Goal: Task Accomplishment & Management: Complete application form

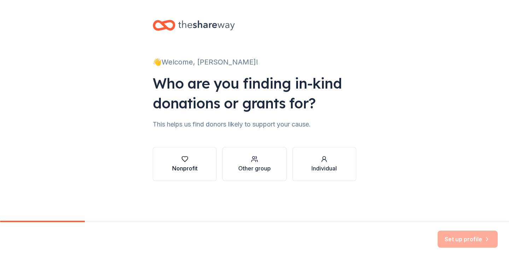
click at [187, 162] on icon "button" at bounding box center [184, 158] width 7 height 7
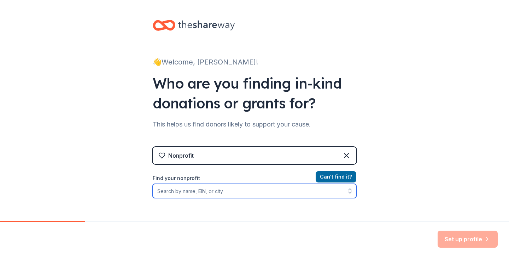
click at [189, 191] on input "Find your nonprofit" at bounding box center [255, 191] width 204 height 14
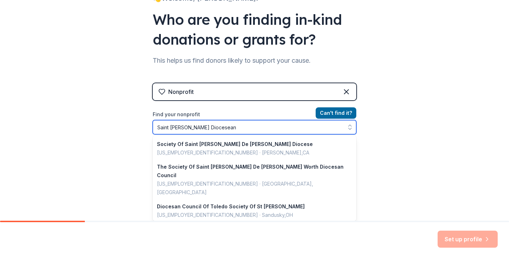
scroll to position [69, 0]
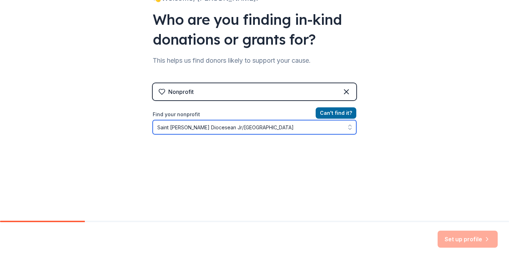
type input "Saint Paul Diocesean Jr/Sr High School"
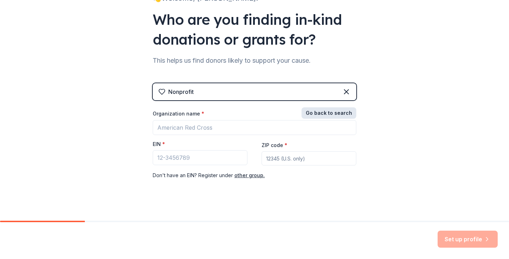
click at [339, 114] on button "Go back to search" at bounding box center [329, 112] width 55 height 11
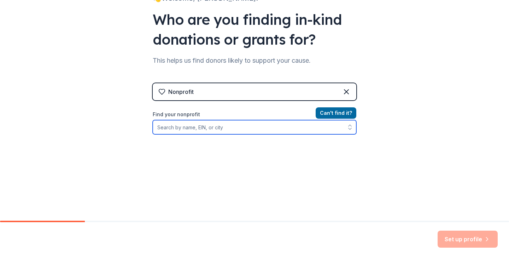
click at [240, 131] on input "Find your nonprofit" at bounding box center [255, 127] width 204 height 14
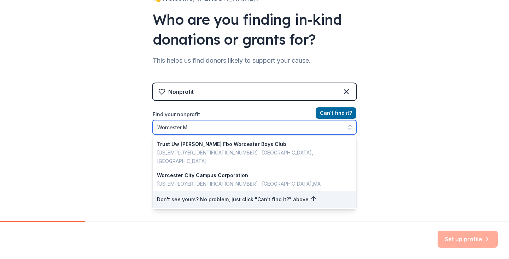
type input "Worcester MA"
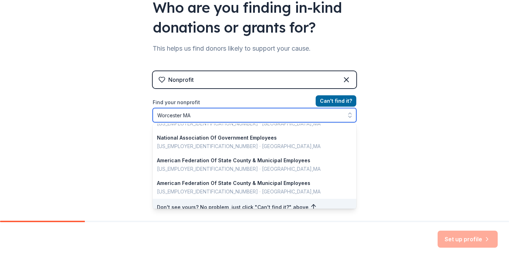
scroll to position [82, 0]
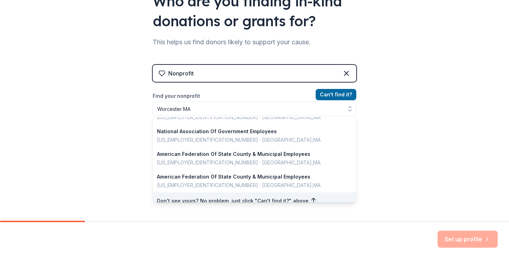
click at [341, 91] on div "Nonprofit Can ' t find it? Find your nonprofit Worcester MA Encounter School Wo…" at bounding box center [255, 126] width 204 height 122
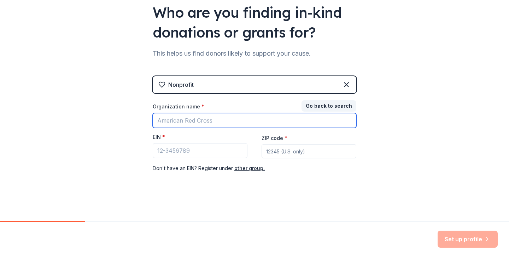
click at [238, 122] on input "Organization name *" at bounding box center [255, 120] width 204 height 15
type input "Saint Paul Diocesan Jr/Sr High School"
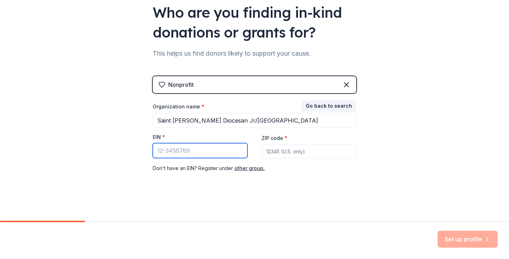
click at [201, 157] on input "EIN *" at bounding box center [200, 150] width 95 height 15
type input "04-2106686"
click at [298, 151] on input "ZIP code *" at bounding box center [309, 151] width 95 height 14
type input "01604"
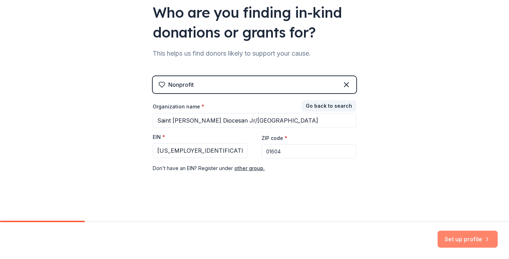
click at [460, 241] on button "Set up profile" at bounding box center [468, 238] width 60 height 17
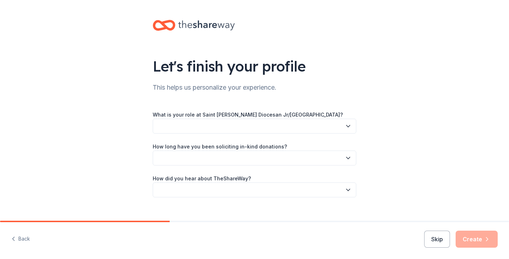
click at [178, 128] on button "button" at bounding box center [255, 126] width 204 height 15
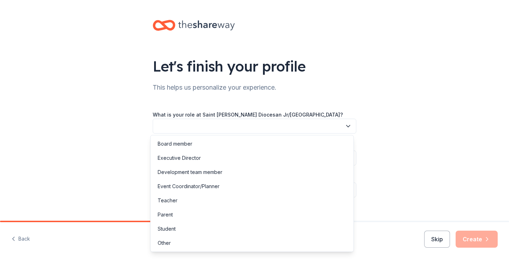
scroll to position [11, 0]
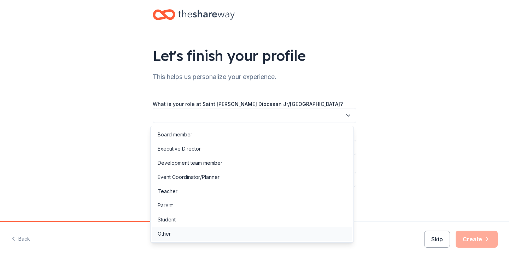
click at [164, 232] on div "Other" at bounding box center [164, 233] width 13 height 8
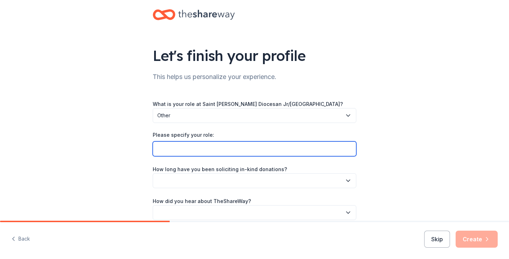
click at [175, 149] on input "Please specify your role:" at bounding box center [255, 148] width 204 height 15
type input "Business Manager"
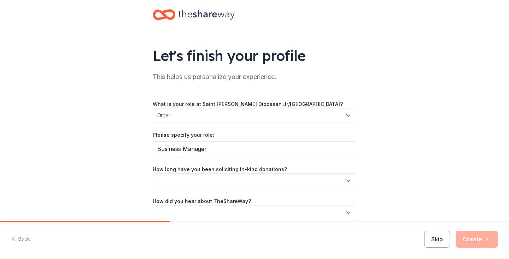
click at [171, 183] on button "button" at bounding box center [255, 180] width 204 height 15
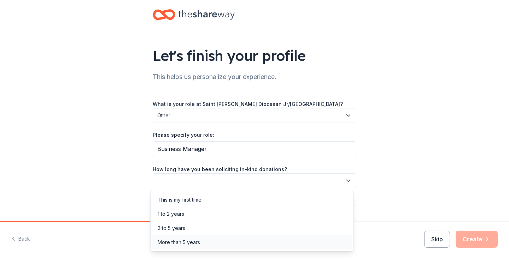
click at [174, 243] on div "More than 5 years" at bounding box center [179, 242] width 42 height 8
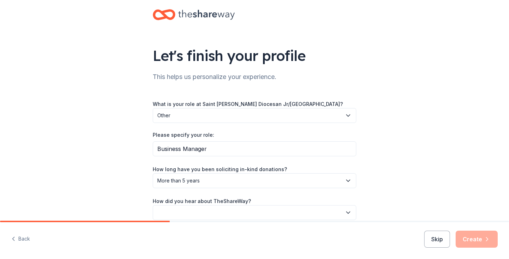
click at [195, 214] on button "button" at bounding box center [255, 212] width 204 height 15
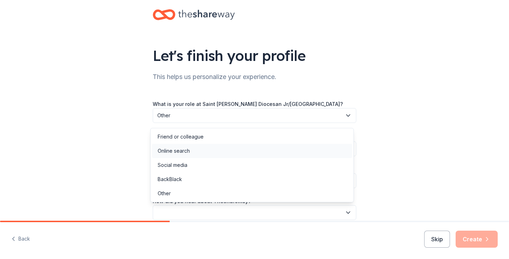
click at [163, 153] on div "Online search" at bounding box center [174, 150] width 32 height 8
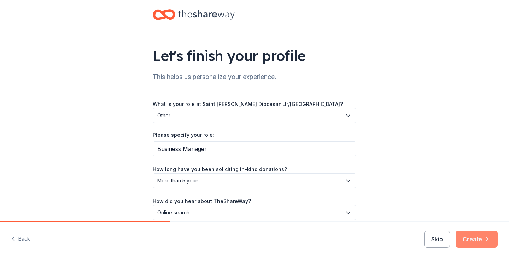
click at [480, 237] on button "Create" at bounding box center [477, 238] width 42 height 17
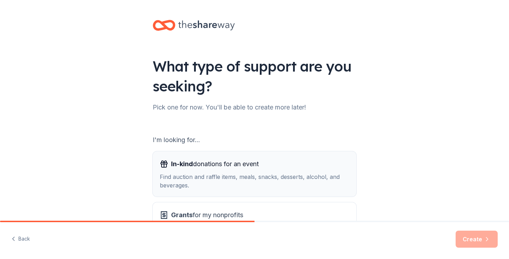
scroll to position [35, 0]
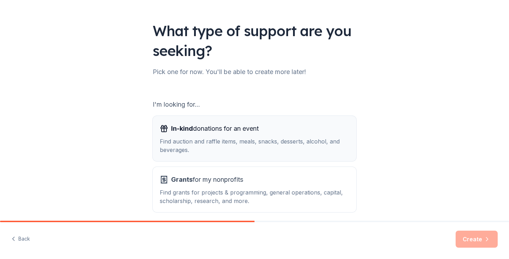
click at [195, 130] on span "In-kind donations for an event" at bounding box center [215, 128] width 88 height 11
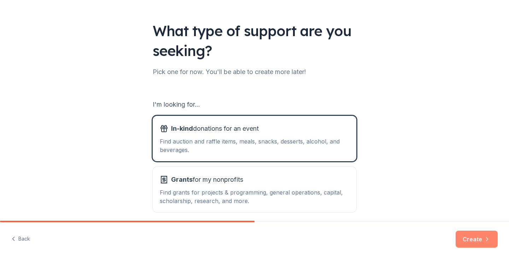
click at [469, 233] on button "Create" at bounding box center [477, 238] width 42 height 17
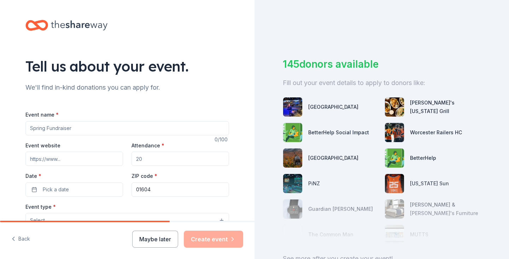
click at [97, 131] on input "Event name *" at bounding box center [127, 128] width 204 height 14
type input "Saint Paul Knights 5K Knightmare Run&Walk"
click at [142, 161] on input "Attendance *" at bounding box center [181, 158] width 98 height 14
drag, startPoint x: 142, startPoint y: 161, endPoint x: 128, endPoint y: 151, distance: 18.0
click at [128, 151] on div "Event website Attendance * Date * Pick a date ZIP code * 01604" at bounding box center [127, 169] width 204 height 56
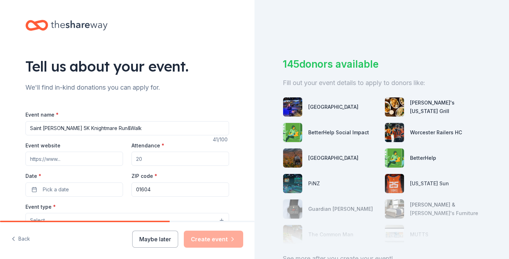
click at [147, 158] on input "Attendance *" at bounding box center [181, 158] width 98 height 14
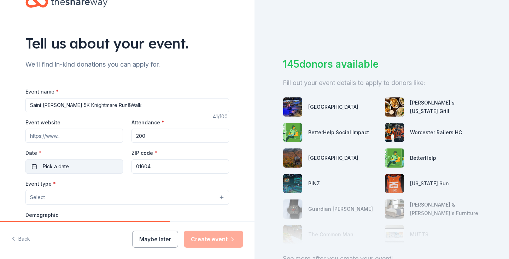
scroll to position [35, 0]
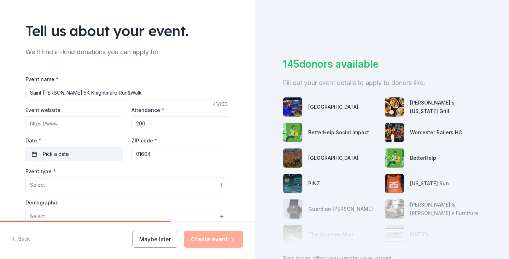
type input "200"
click at [73, 154] on button "Pick a date" at bounding box center [74, 154] width 98 height 14
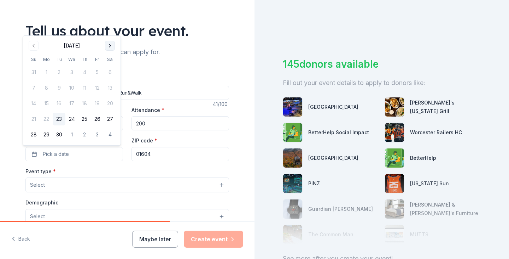
click at [108, 45] on button "Go to next month" at bounding box center [110, 46] width 10 height 10
click at [111, 117] on button "25" at bounding box center [110, 118] width 13 height 13
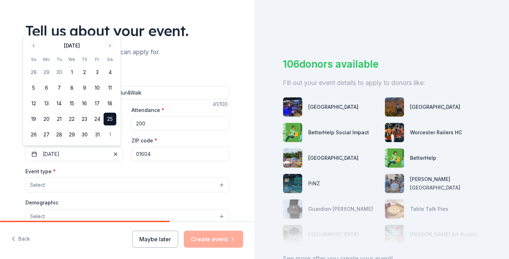
click at [59, 184] on button "Select" at bounding box center [127, 184] width 204 height 15
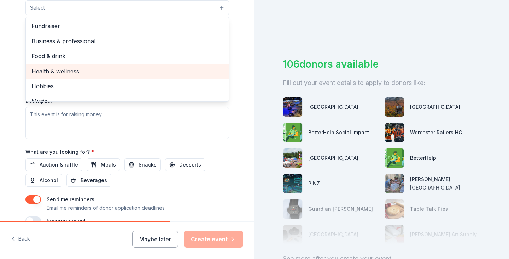
scroll to position [142, 0]
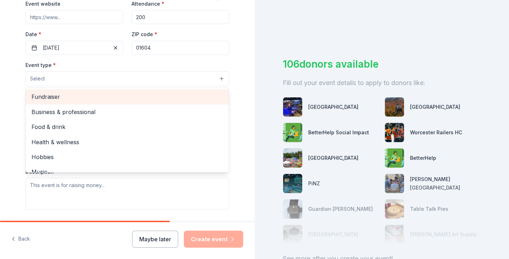
click at [37, 96] on span "Fundraiser" at bounding box center [127, 96] width 192 height 9
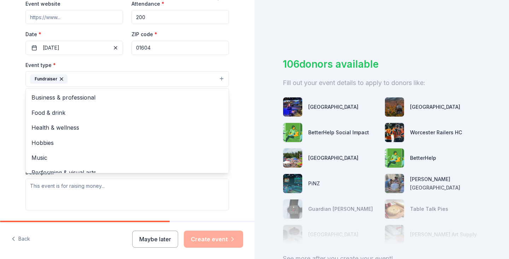
click at [5, 116] on div "Tell us about your event. We'll find in-kind donations you can apply for. Event…" at bounding box center [127, 94] width 255 height 472
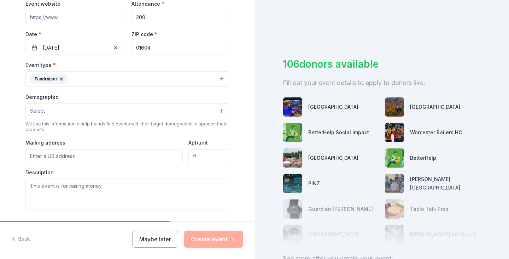
click at [51, 111] on button "Select" at bounding box center [127, 110] width 204 height 15
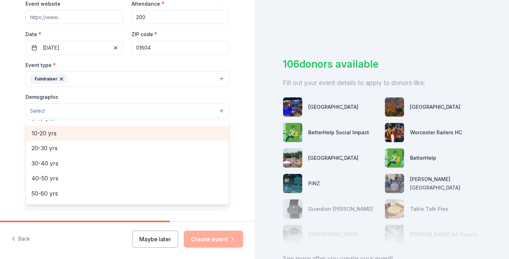
scroll to position [0, 0]
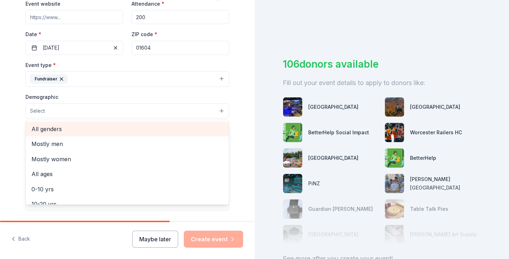
click at [47, 131] on span "All genders" at bounding box center [127, 128] width 192 height 9
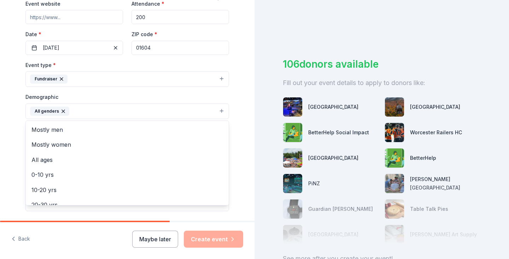
click at [5, 120] on div "Tell us about your event. We'll find in-kind donations you can apply for. Event…" at bounding box center [127, 94] width 255 height 472
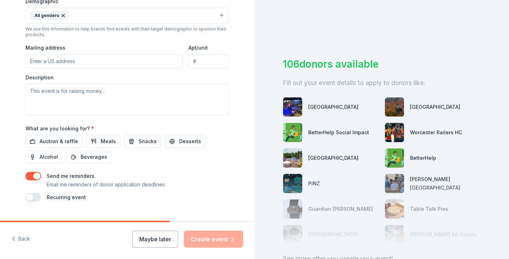
scroll to position [248, 0]
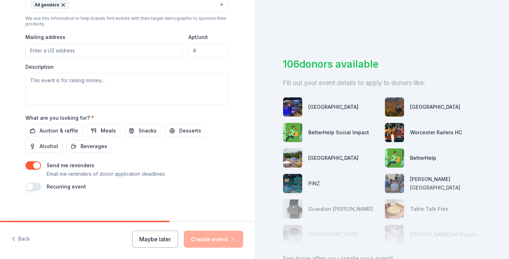
click at [58, 50] on input "Mailing address" at bounding box center [103, 51] width 157 height 14
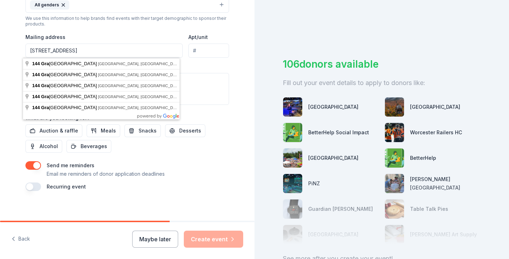
type input "144 Granite Street, Worcester, MA, 01604"
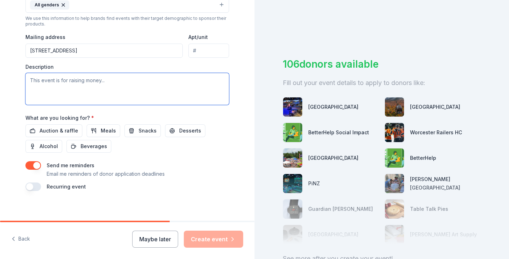
click at [35, 88] on textarea at bounding box center [127, 89] width 204 height 32
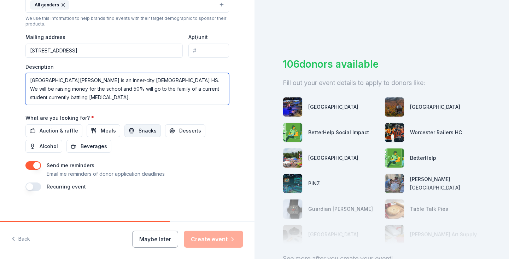
type textarea "Saint Paul is an inner-city Catholic HS. We will be raising money for the schoo…"
click at [139, 131] on span "Snacks" at bounding box center [148, 130] width 18 height 8
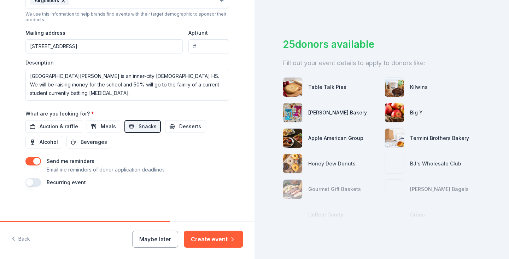
scroll to position [35, 0]
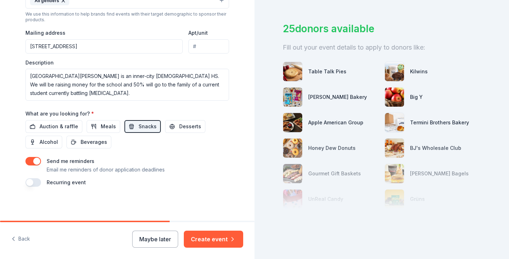
click at [410, 98] on div "Big Y" at bounding box center [416, 97] width 13 height 8
click at [392, 98] on img at bounding box center [394, 96] width 19 height 19
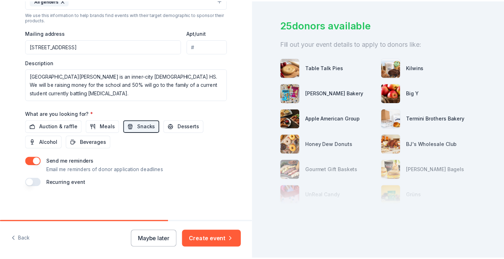
scroll to position [45, 0]
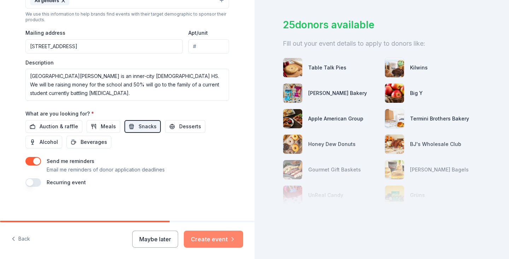
click at [206, 237] on button "Create event" at bounding box center [213, 238] width 59 height 17
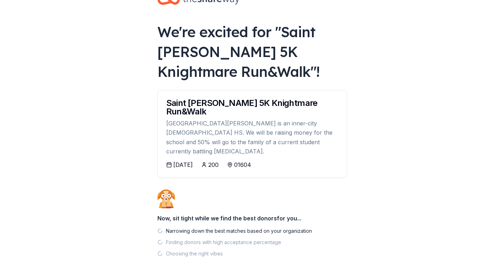
scroll to position [35, 0]
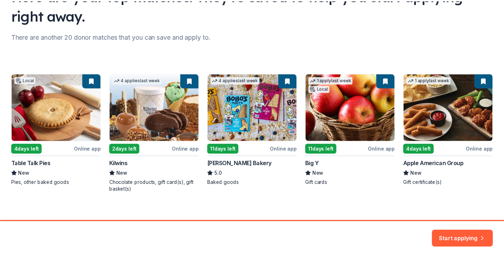
scroll to position [77, 0]
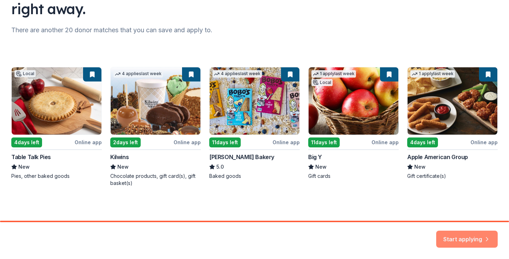
click at [480, 238] on button "Start applying" at bounding box center [468, 234] width 62 height 17
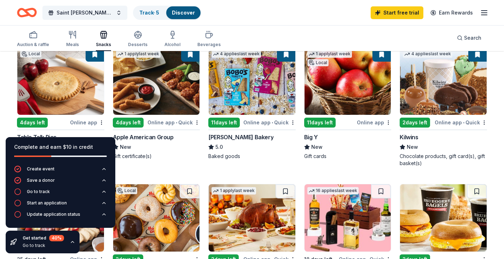
scroll to position [71, 0]
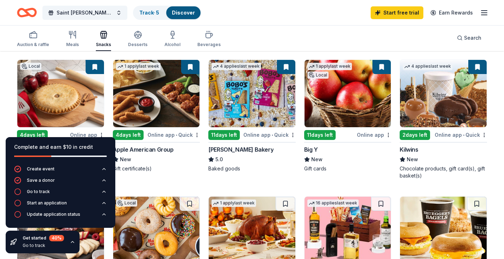
click at [367, 133] on div "Online app" at bounding box center [374, 134] width 34 height 9
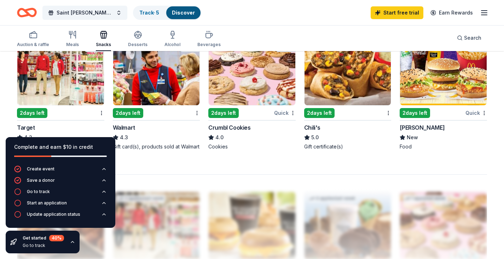
scroll to position [531, 0]
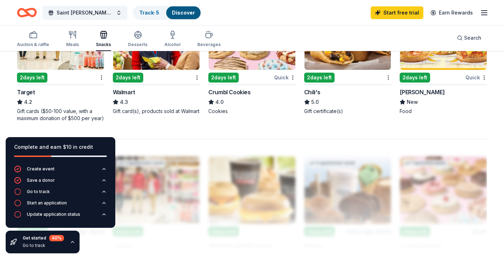
click at [128, 76] on div "2 days left" at bounding box center [128, 78] width 30 height 10
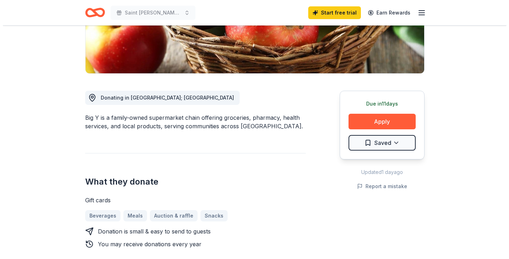
scroll to position [177, 0]
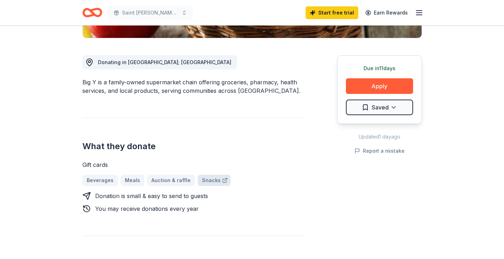
click at [211, 178] on link "Snacks" at bounding box center [214, 179] width 33 height 11
click at [376, 89] on button "Apply" at bounding box center [379, 86] width 67 height 16
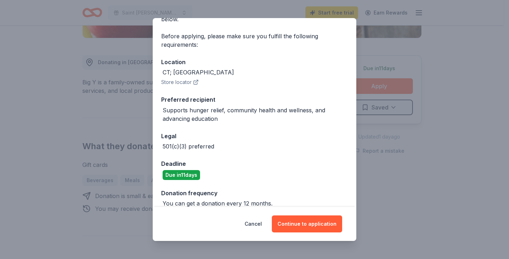
scroll to position [55, 0]
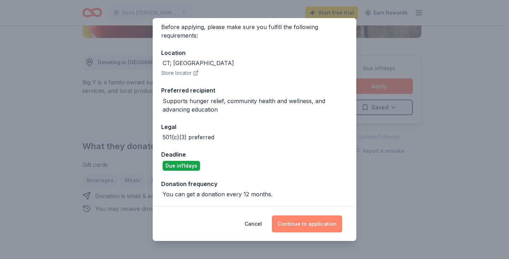
click at [302, 220] on button "Continue to application" at bounding box center [307, 223] width 70 height 17
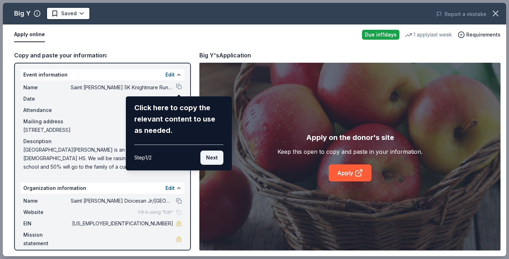
click at [209, 157] on button "Next" at bounding box center [212, 157] width 23 height 14
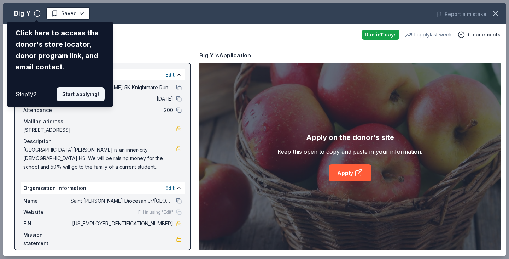
click at [73, 92] on button "Start applying!" at bounding box center [81, 94] width 48 height 14
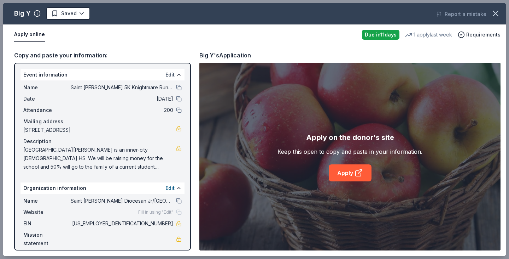
click at [170, 74] on button "Edit" at bounding box center [170, 74] width 9 height 8
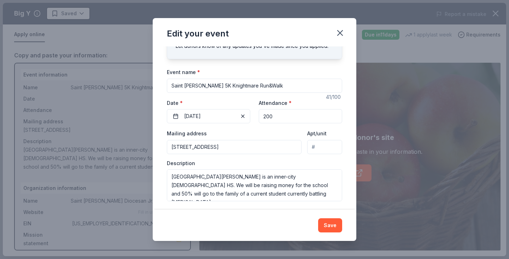
scroll to position [38, 0]
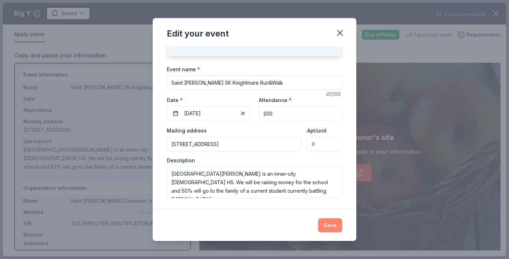
click at [333, 226] on button "Save" at bounding box center [330, 225] width 24 height 14
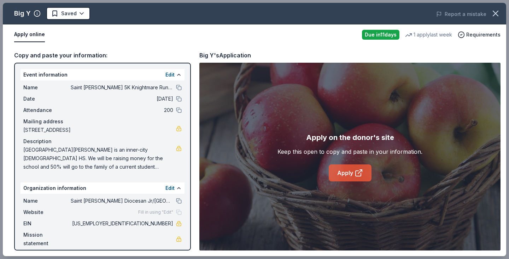
click at [349, 173] on link "Apply" at bounding box center [350, 172] width 43 height 17
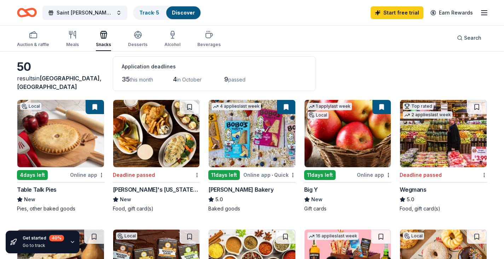
scroll to position [71, 0]
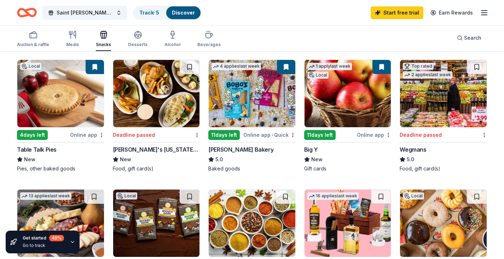
click at [378, 135] on div "Online app" at bounding box center [374, 134] width 34 height 9
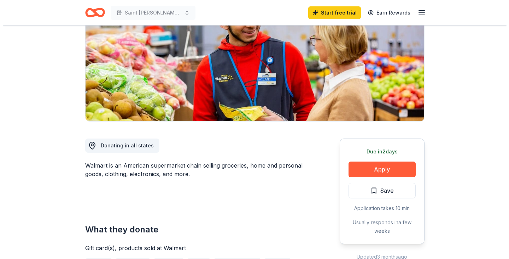
scroll to position [106, 0]
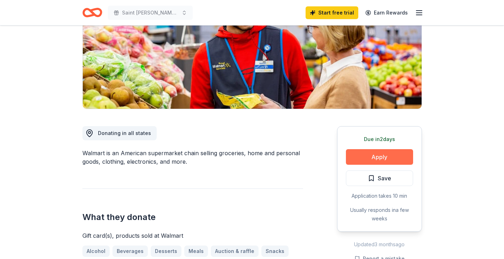
click at [382, 158] on button "Apply" at bounding box center [379, 157] width 67 height 16
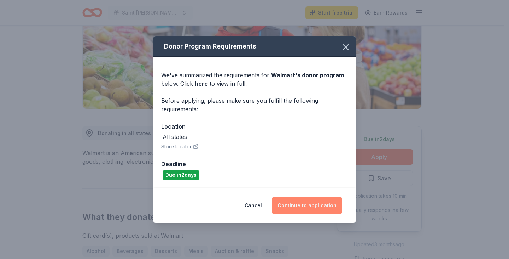
click at [323, 208] on button "Continue to application" at bounding box center [307, 205] width 70 height 17
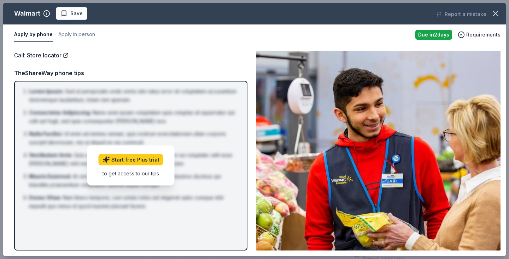
click at [323, 171] on img at bounding box center [378, 151] width 245 height 200
click at [488, 33] on span "Requirements" at bounding box center [484, 34] width 34 height 8
click at [353, 92] on img at bounding box center [378, 151] width 245 height 200
click at [129, 161] on link "Start free Plus trial" at bounding box center [131, 159] width 65 height 11
